Goal: Transaction & Acquisition: Download file/media

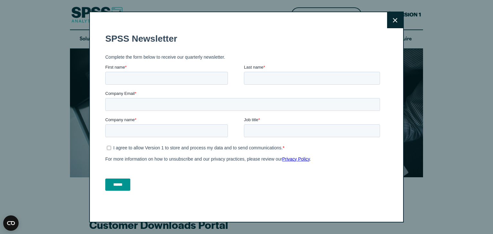
click at [398, 22] on button "Close" at bounding box center [395, 20] width 16 height 16
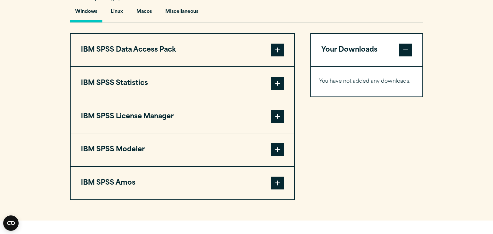
scroll to position [487, 0]
click at [271, 70] on button "IBM SPSS Statistics" at bounding box center [183, 83] width 224 height 33
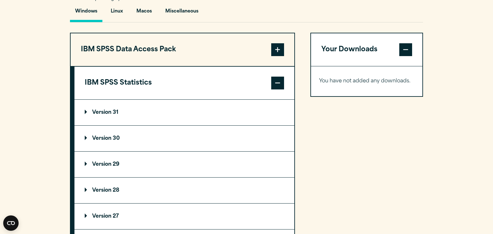
click at [277, 90] on button "IBM SPSS Statistics" at bounding box center [184, 83] width 220 height 33
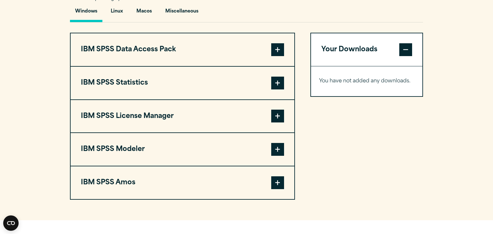
click at [280, 88] on span at bounding box center [277, 83] width 13 height 13
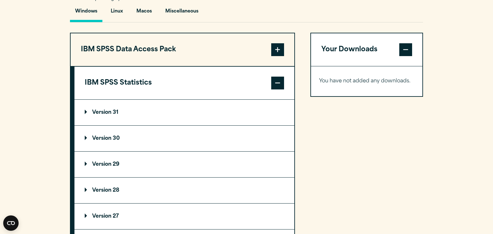
click at [105, 116] on summary "Version 31" at bounding box center [184, 113] width 220 height 26
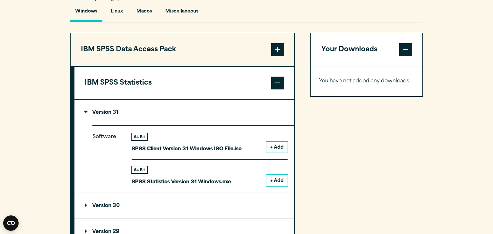
click at [276, 180] on button "+ Add" at bounding box center [276, 180] width 21 height 11
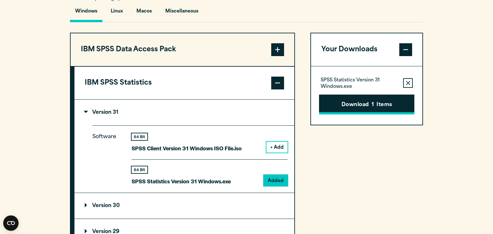
click at [366, 95] on button "Download 1 Items" at bounding box center [366, 105] width 95 height 20
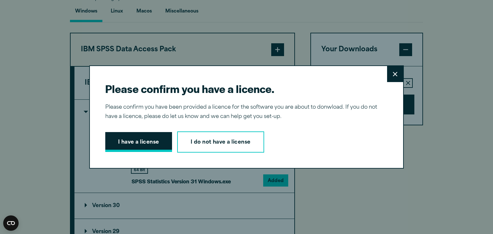
click at [157, 133] on button "I have a license" at bounding box center [138, 142] width 67 height 20
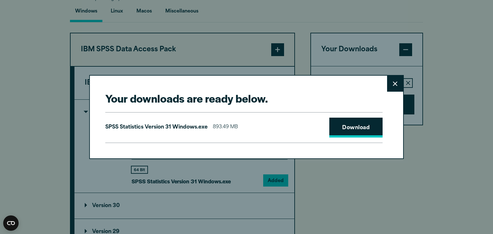
click at [354, 120] on link "Download" at bounding box center [355, 128] width 53 height 20
click at [191, 12] on div "Your downloads are ready below. Close SPSS Statistics Version 31 Windows.exe 89…" at bounding box center [246, 117] width 493 height 234
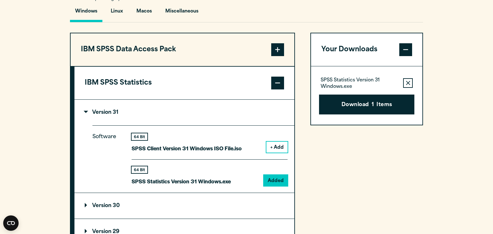
click at [191, 12] on div "Your downloads are ready below. Close SPSS Statistics Version 31 Windows.exe 89…" at bounding box center [246, 117] width 493 height 234
click at [191, 12] on button "Miscellaneous" at bounding box center [181, 13] width 43 height 18
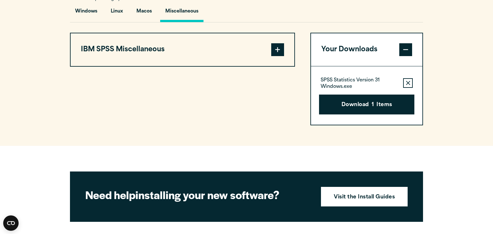
click at [191, 12] on button "Miscellaneous" at bounding box center [181, 13] width 43 height 18
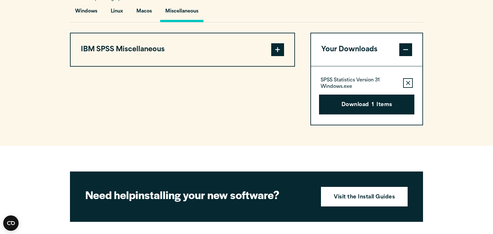
click at [191, 12] on button "Miscellaneous" at bounding box center [181, 13] width 43 height 18
click at [160, 4] on button "Miscellaneous" at bounding box center [181, 13] width 43 height 18
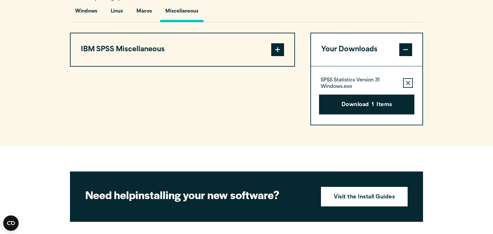
click at [160, 4] on button "Miscellaneous" at bounding box center [181, 13] width 43 height 18
click at [184, 14] on button "Miscellaneous" at bounding box center [181, 13] width 43 height 18
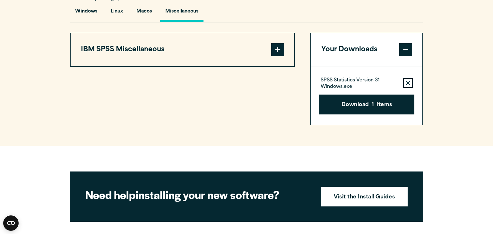
click at [184, 14] on button "Miscellaneous" at bounding box center [181, 13] width 43 height 18
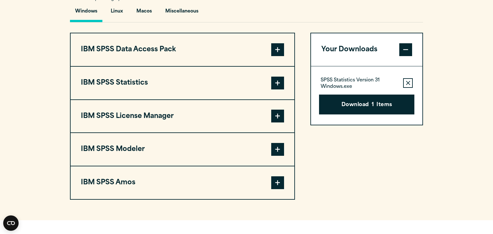
click at [483, 137] on section "Select your software downloads Use the table below to find and navigate to your…" at bounding box center [246, 66] width 493 height 307
